Goal: Information Seeking & Learning: Understand process/instructions

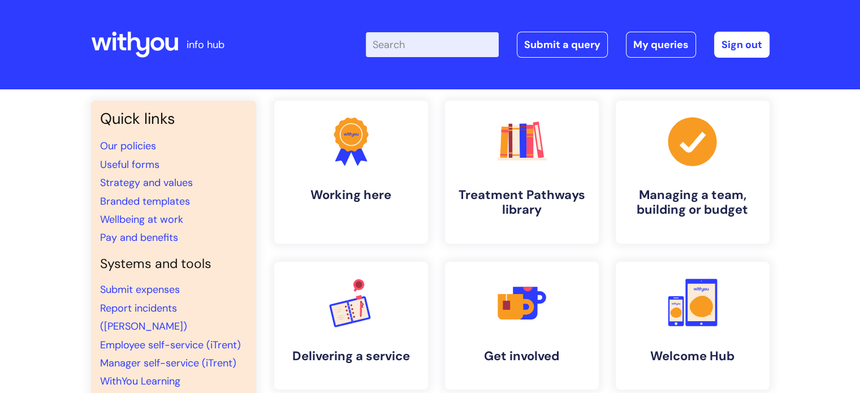
click at [408, 53] on input "Enter your search term here..." at bounding box center [432, 44] width 133 height 25
click at [419, 42] on input "Enter your search term here..." at bounding box center [432, 44] width 133 height 25
type input "ess"
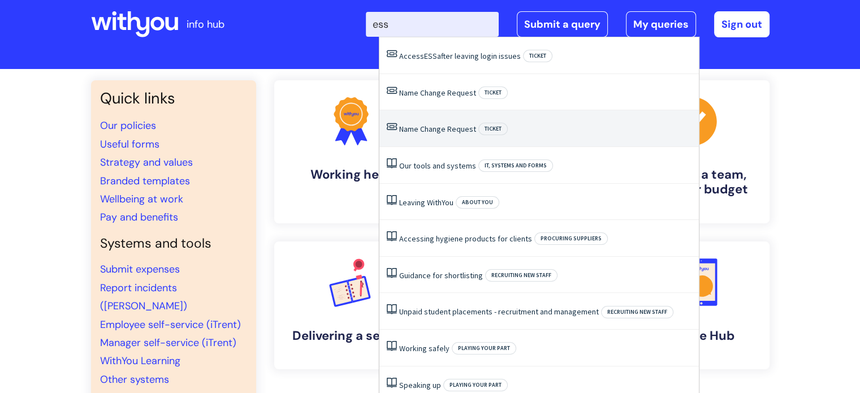
scroll to position [16, 0]
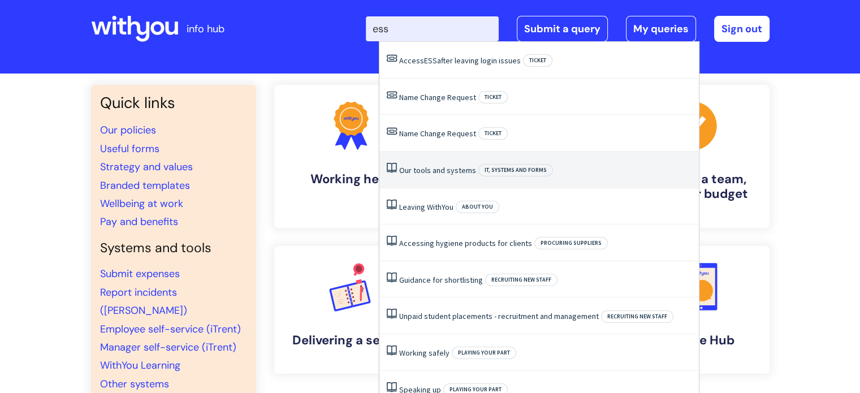
click at [438, 171] on link "Our tools and systems" at bounding box center [437, 170] width 77 height 10
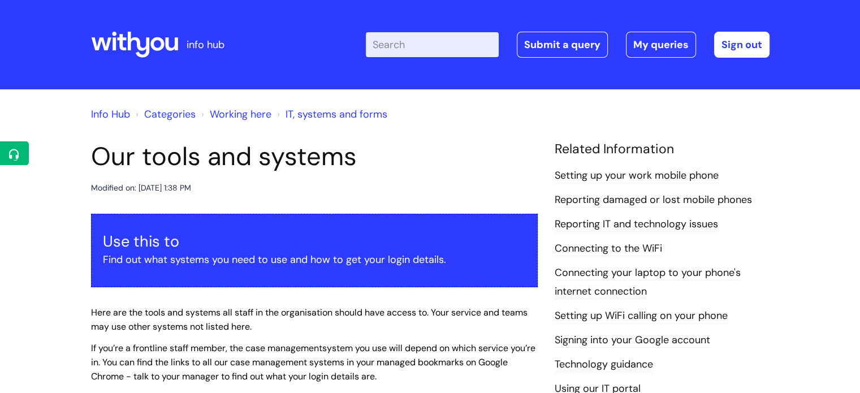
click at [464, 44] on input "Enter your search term here..." at bounding box center [432, 44] width 133 height 25
type input "bank holiday"
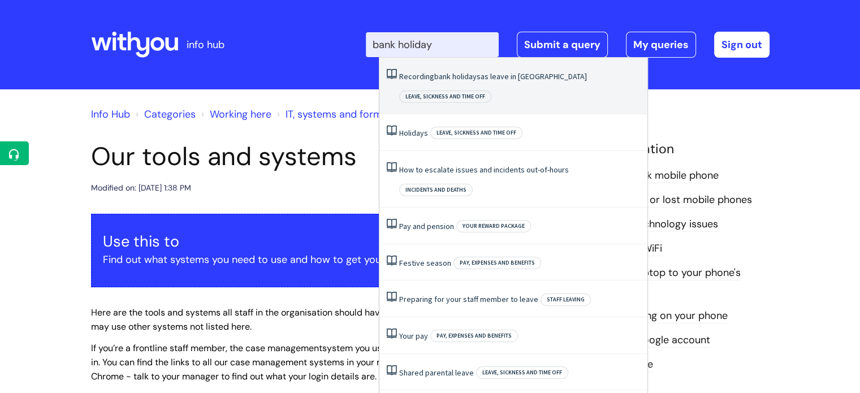
click at [490, 77] on link "Recording bank holidays as leave in Scotland" at bounding box center [493, 76] width 188 height 10
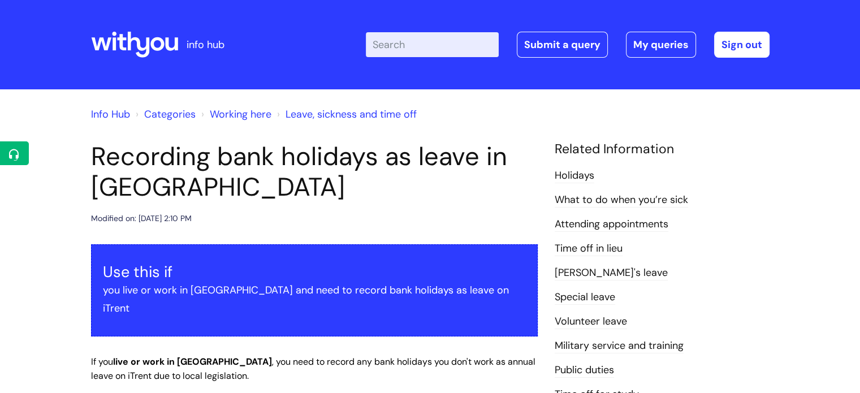
click at [378, 118] on link "Leave, sickness and time off" at bounding box center [350, 114] width 131 height 14
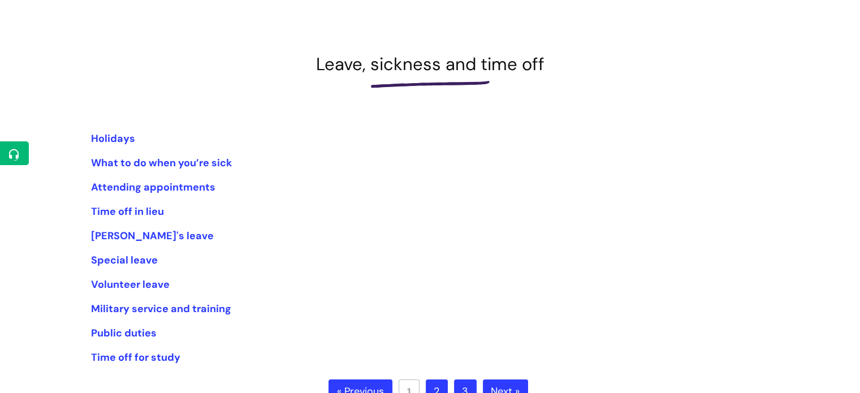
scroll to position [127, 0]
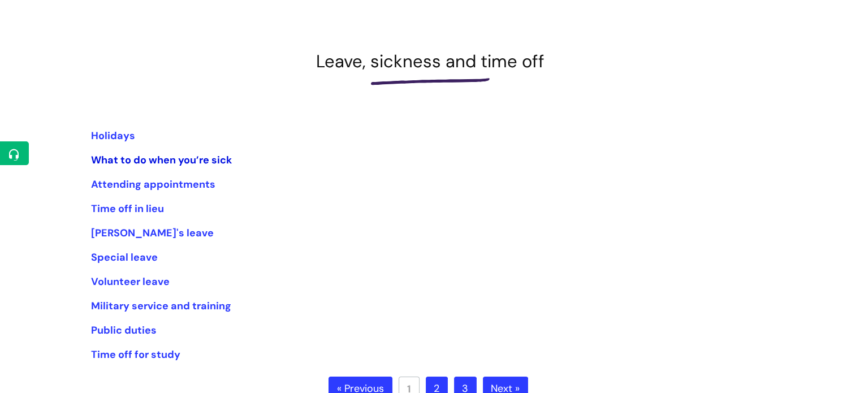
click at [153, 159] on link "What to do when you’re sick" at bounding box center [161, 160] width 141 height 14
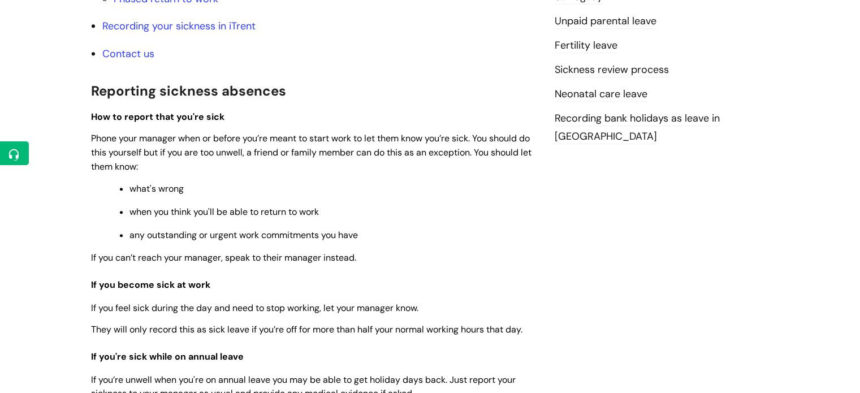
scroll to position [492, 0]
